Goal: Browse casually

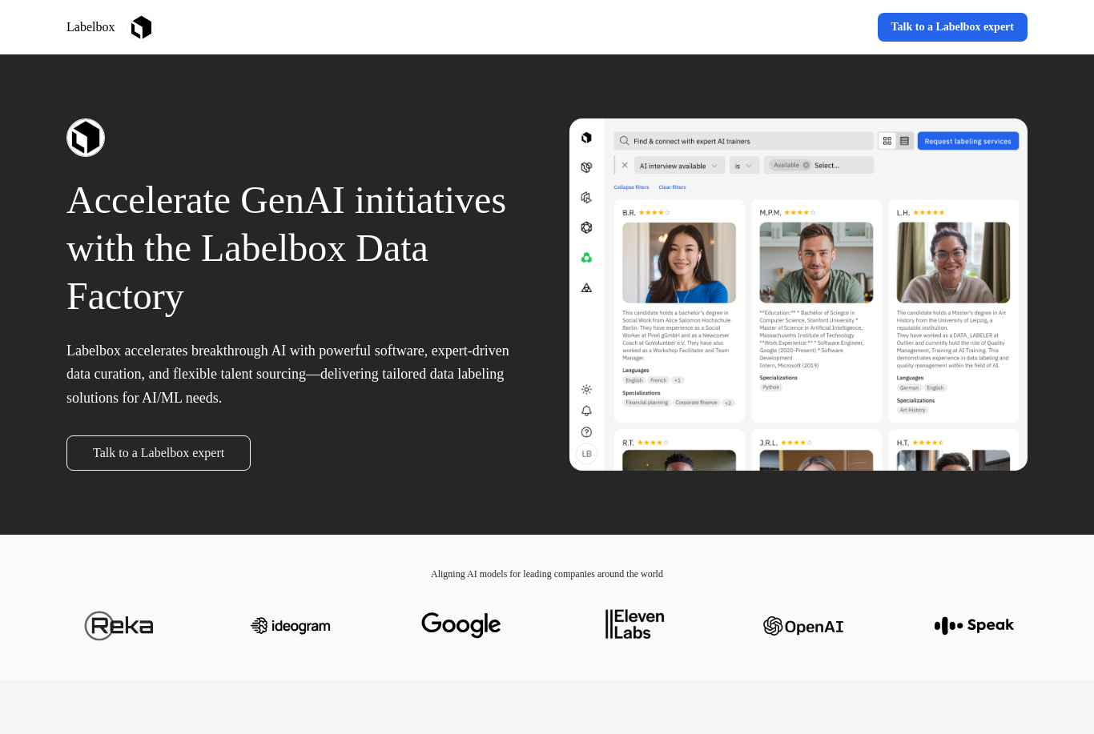
click at [659, 208] on div at bounding box center [798, 294] width 458 height 352
click at [658, 208] on div at bounding box center [798, 294] width 458 height 352
click at [659, 489] on div "Accelerate GenAI initiatives with the Labelbox Data Factory Labelbox accelerate…" at bounding box center [546, 294] width 1057 height 480
click at [659, 514] on div "Accelerate GenAI initiatives with the Labelbox Data Factory Labelbox accelerate…" at bounding box center [546, 294] width 1057 height 480
click at [659, 487] on div "Accelerate GenAI initiatives with the Labelbox Data Factory Labelbox accelerate…" at bounding box center [546, 294] width 1057 height 480
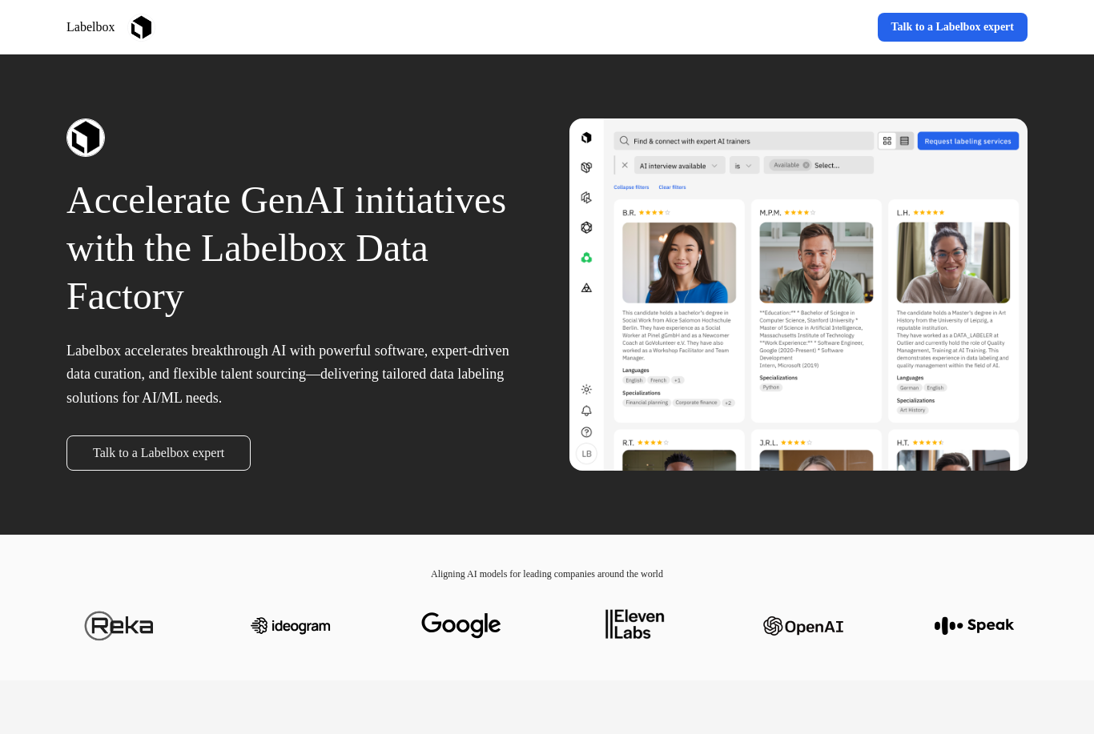
click at [659, 499] on div "Accelerate GenAI initiatives with the Labelbox Data Factory Labelbox accelerate…" at bounding box center [546, 294] width 1057 height 480
click at [590, 657] on div at bounding box center [546, 626] width 961 height 90
click at [592, 594] on img at bounding box center [632, 626] width 80 height 64
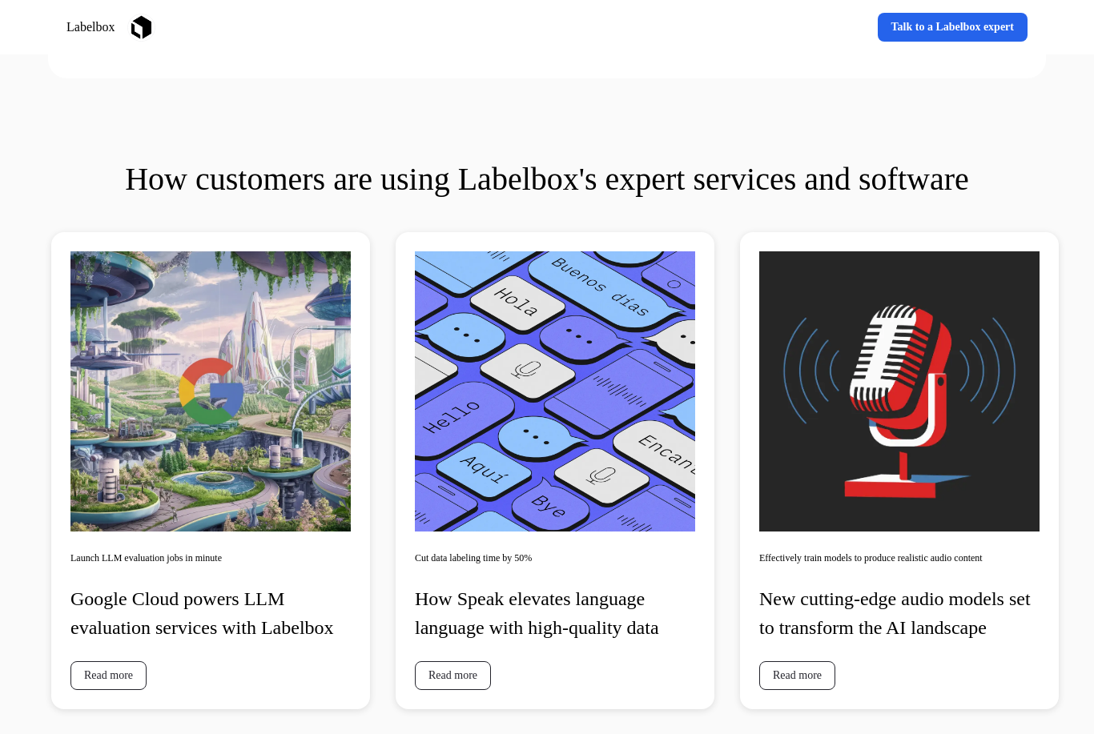
scroll to position [3156, 0]
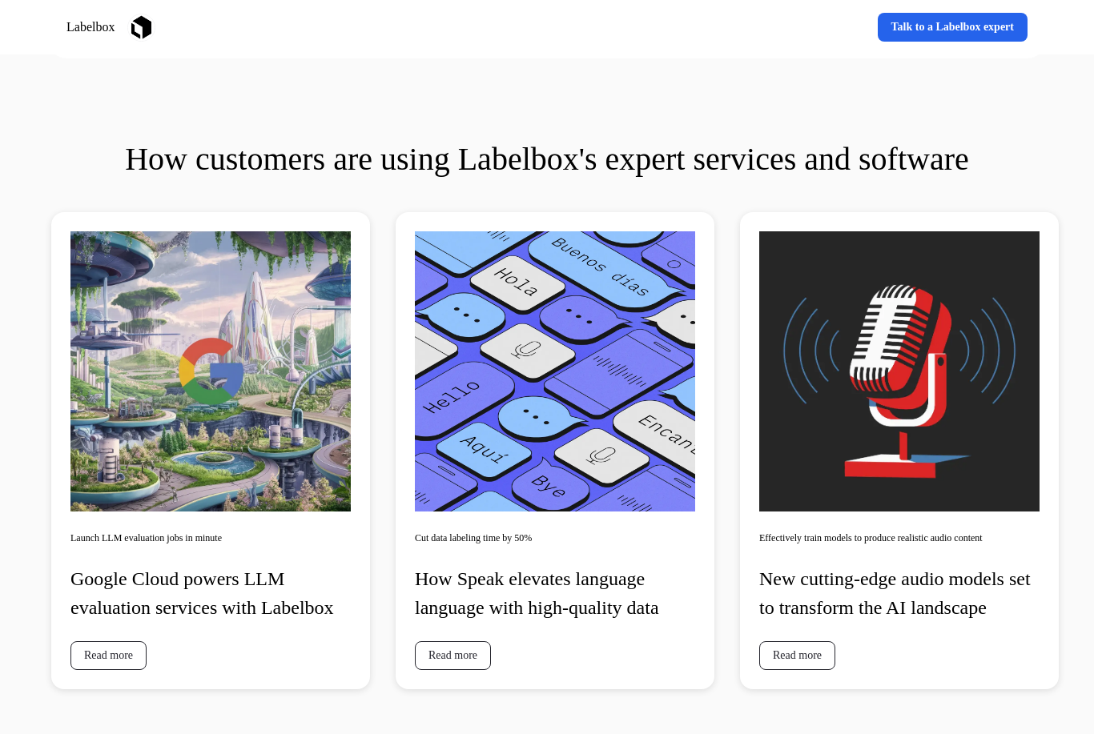
click at [587, 690] on div "Cut data labeling time by 50% How Speak elevates language language with high-qu…" at bounding box center [555, 451] width 319 height 477
click at [592, 238] on img at bounding box center [555, 372] width 280 height 280
click at [590, 440] on img at bounding box center [555, 372] width 280 height 280
click at [590, 445] on img at bounding box center [555, 372] width 280 height 280
click at [582, 510] on img at bounding box center [555, 372] width 280 height 280
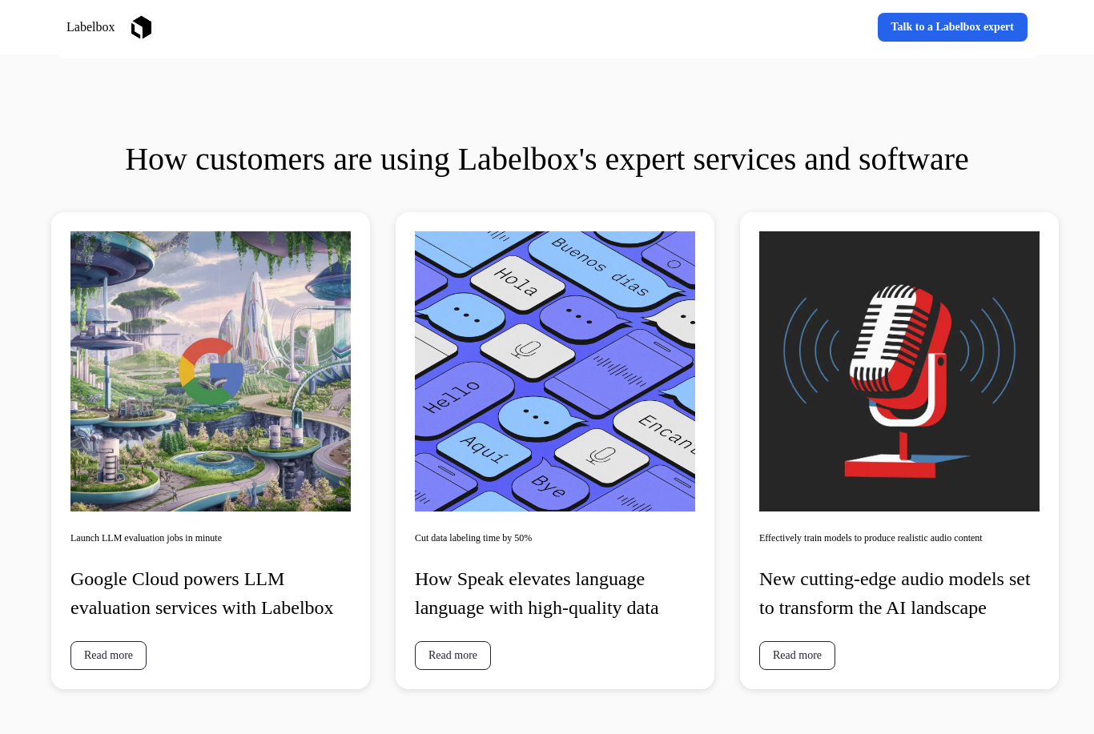
click at [590, 683] on div "Cut data labeling time by 50% How Speak elevates language language with high-qu…" at bounding box center [555, 451] width 319 height 477
click at [590, 671] on div "Cut data labeling time by 50% How Speak elevates language language with high-qu…" at bounding box center [555, 451] width 319 height 477
click at [582, 690] on div "Cut data labeling time by 50% How Speak elevates language language with high-qu…" at bounding box center [555, 451] width 319 height 477
click at [590, 539] on div "Cut data labeling time by 50% How Speak elevates language language with high-qu…" at bounding box center [555, 451] width 319 height 477
click at [590, 404] on img at bounding box center [555, 372] width 280 height 280
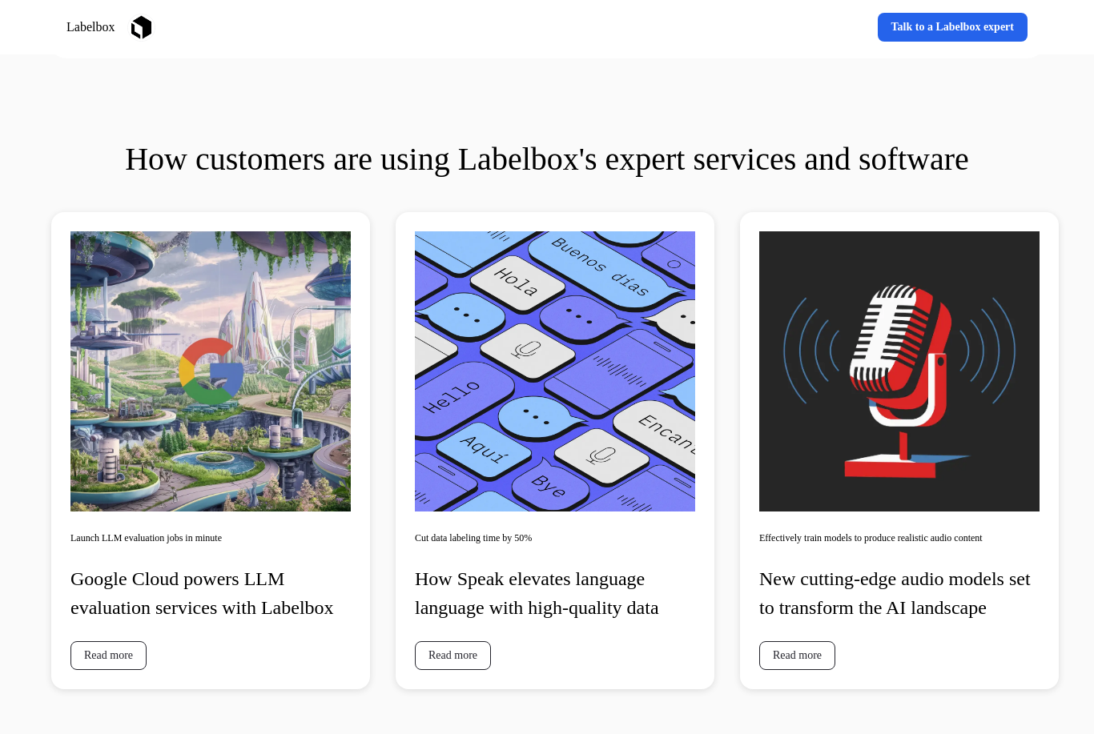
click at [590, 480] on img at bounding box center [555, 372] width 280 height 280
click at [588, 567] on p "How Speak elevates language language with high-quality data" at bounding box center [555, 594] width 280 height 58
click at [584, 623] on div "How Speak elevates language language with high-quality data" at bounding box center [555, 594] width 280 height 58
click at [590, 557] on div "Cut data labeling time by 50% How Speak elevates language language with high-qu…" at bounding box center [555, 451] width 319 height 477
click at [590, 544] on div "Cut data labeling time by 50% How Speak elevates language language with high-qu…" at bounding box center [555, 451] width 319 height 477
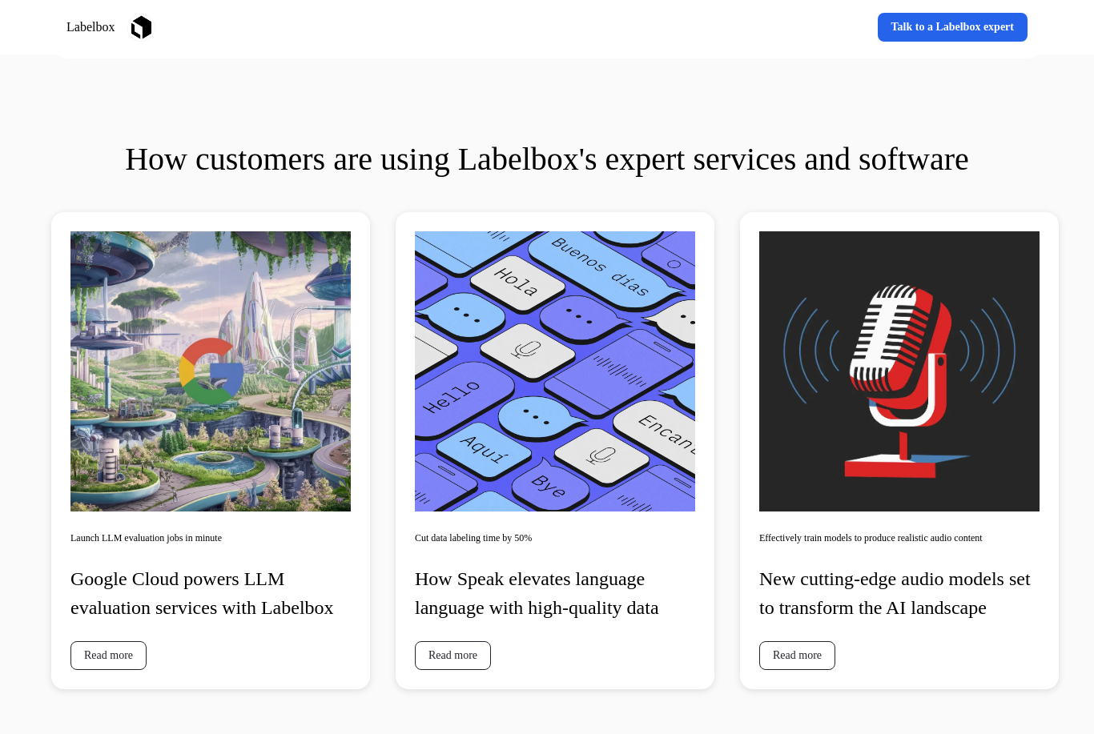
click at [590, 541] on div "Cut data labeling time by 50% How Speak elevates language language with high-qu…" at bounding box center [555, 451] width 319 height 477
click at [588, 623] on div "How Speak elevates language language with high-quality data" at bounding box center [555, 594] width 280 height 58
click at [590, 688] on div "Cut data labeling time by 50% How Speak elevates language language with high-qu…" at bounding box center [555, 451] width 319 height 477
click at [590, 568] on p "How Speak elevates language language with high-quality data" at bounding box center [555, 594] width 280 height 58
click at [590, 405] on img at bounding box center [555, 372] width 280 height 280
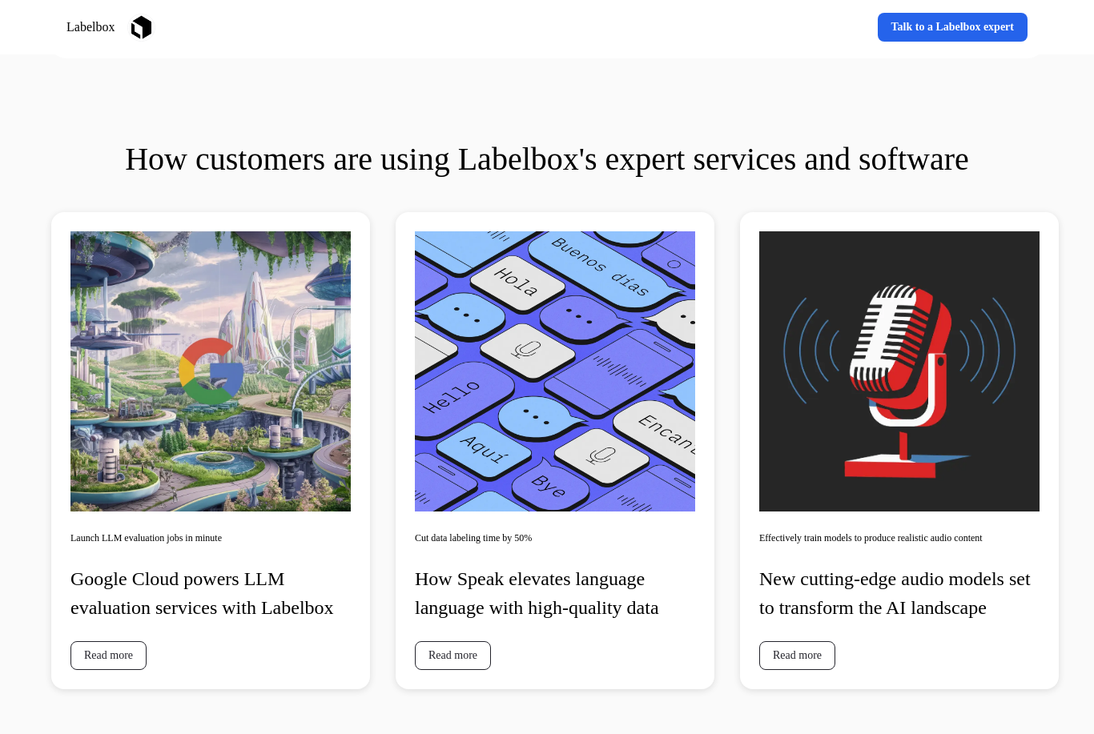
click at [590, 442] on img at bounding box center [555, 372] width 280 height 280
click at [584, 690] on div "Cut data labeling time by 50% How Speak elevates language language with high-qu…" at bounding box center [555, 451] width 319 height 477
click at [589, 614] on p "How Speak elevates language language with high-quality data" at bounding box center [555, 594] width 280 height 58
click at [590, 270] on img at bounding box center [555, 372] width 280 height 280
click at [590, 445] on img at bounding box center [555, 372] width 280 height 280
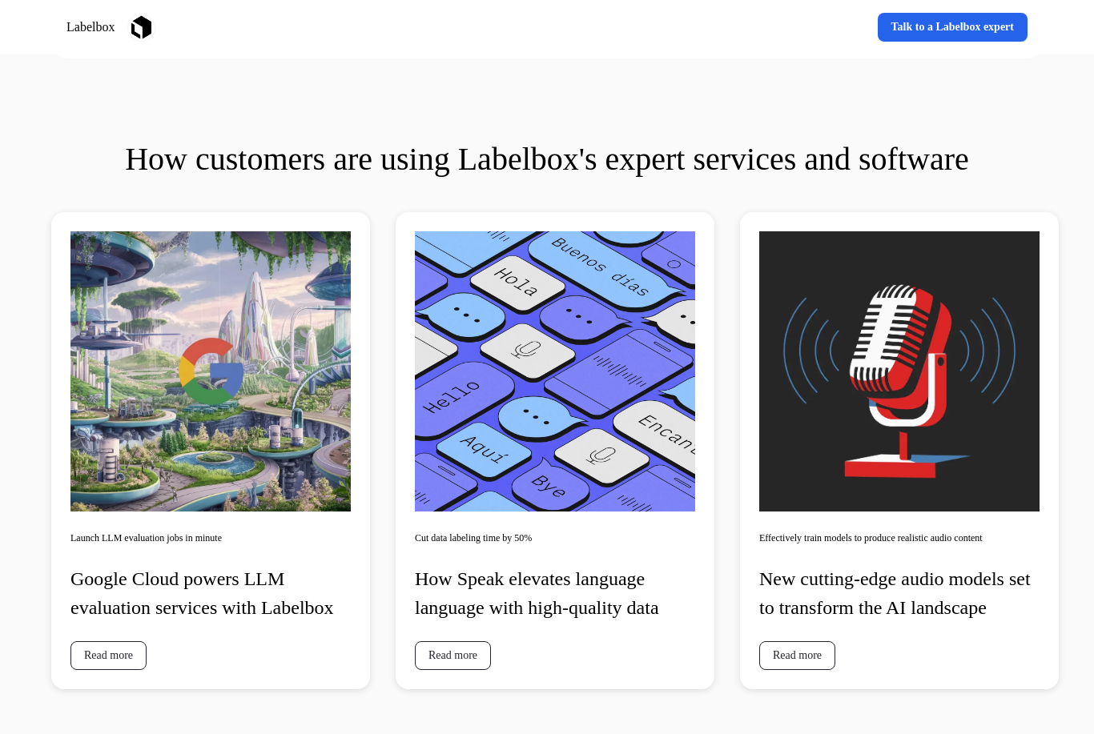
click at [590, 357] on img at bounding box center [555, 372] width 280 height 280
click at [590, 423] on img at bounding box center [555, 372] width 280 height 280
click at [590, 430] on img at bounding box center [555, 372] width 280 height 280
click at [590, 407] on img at bounding box center [555, 372] width 280 height 280
click at [590, 434] on img at bounding box center [555, 372] width 280 height 280
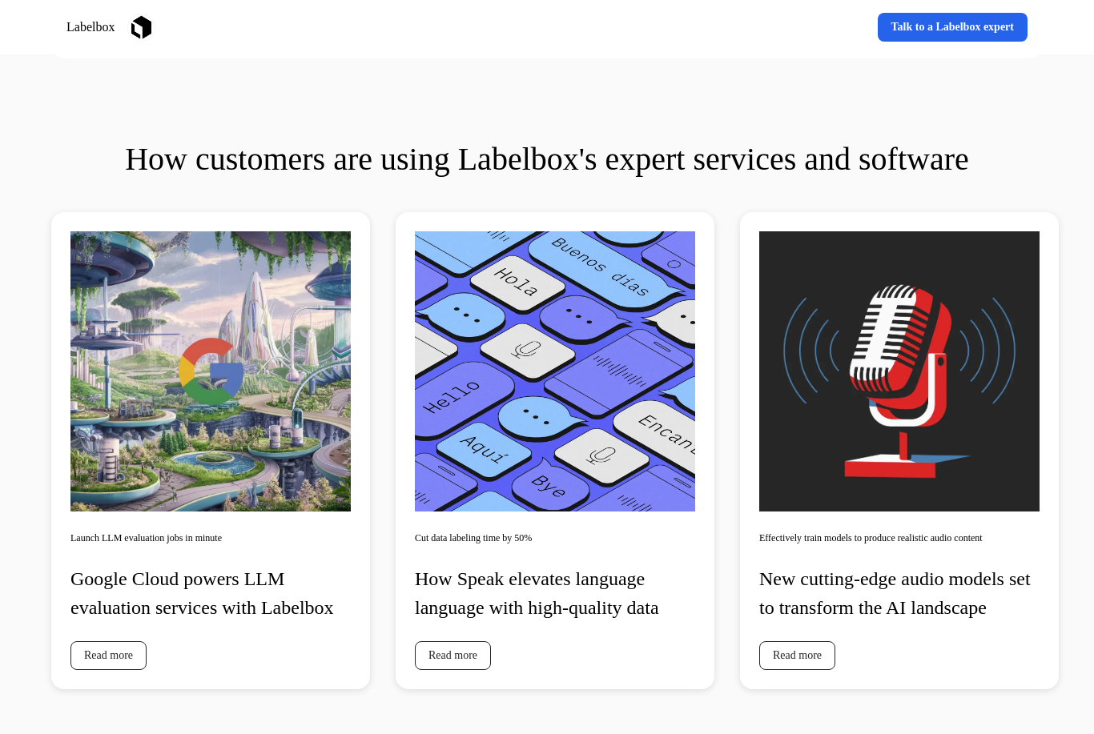
click at [590, 664] on div "Cut data labeling time by 50% How Speak elevates language language with high-qu…" at bounding box center [555, 451] width 319 height 477
click at [590, 391] on img at bounding box center [555, 372] width 280 height 280
click at [590, 664] on div "Cut data labeling time by 50% How Speak elevates language language with high-qu…" at bounding box center [555, 451] width 319 height 477
click at [590, 623] on div "How Speak elevates language language with high-quality data" at bounding box center [555, 594] width 280 height 58
click at [590, 716] on div "How customers are using Labelbox's expert services and software Launch LLM eval…" at bounding box center [547, 412] width 1042 height 605
